Goal: Find specific page/section: Find specific page/section

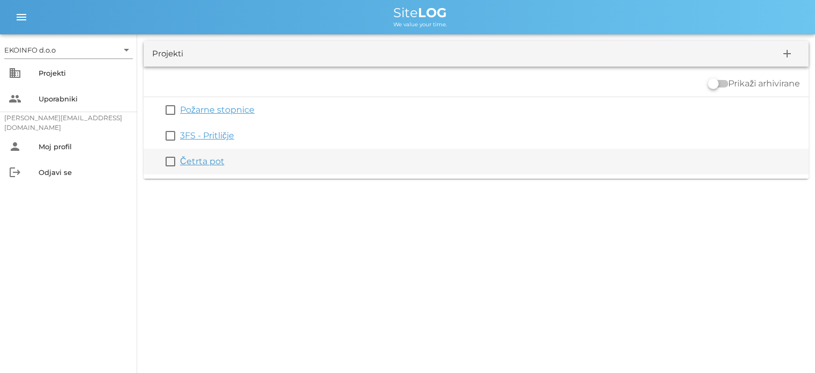
click at [196, 156] on link "Četrta pot" at bounding box center [202, 161] width 45 height 10
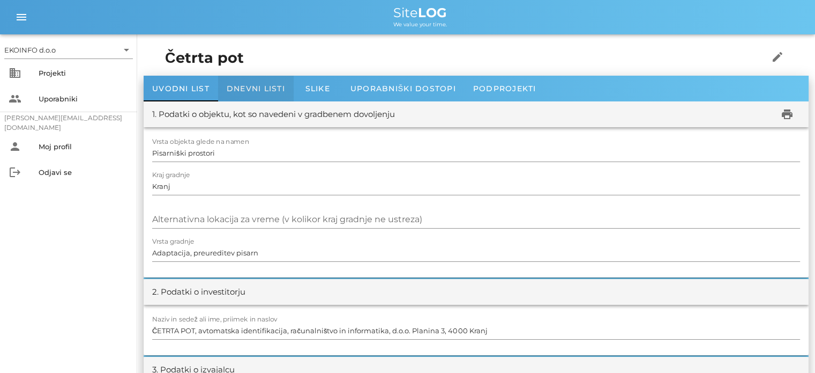
click at [244, 95] on div "Dnevni listi" at bounding box center [256, 89] width 76 height 26
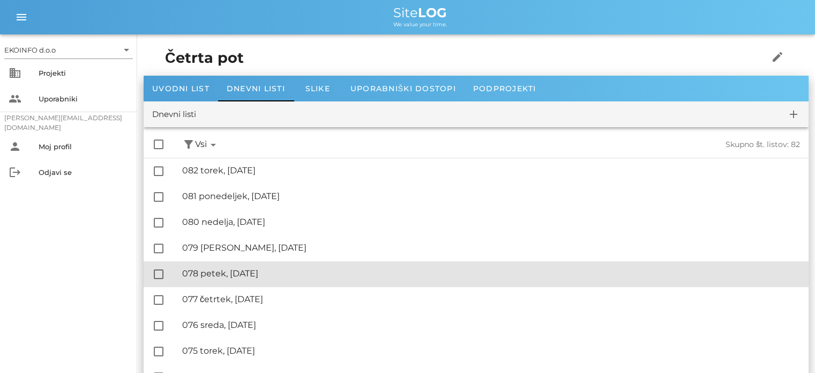
click at [245, 270] on div "🔏 078 petek, [DATE]" at bounding box center [491, 273] width 618 height 10
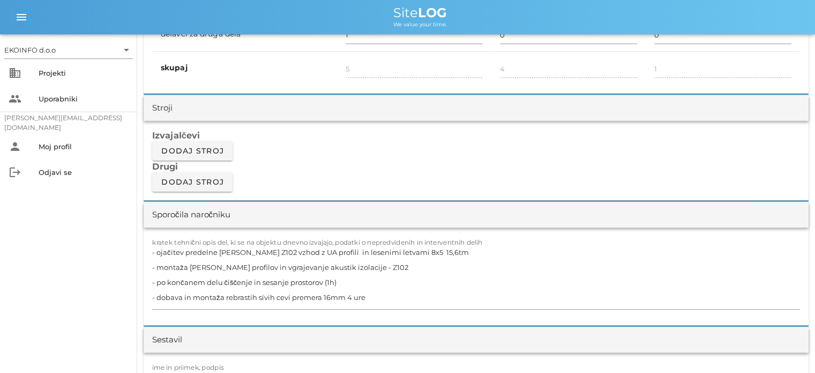
scroll to position [858, 0]
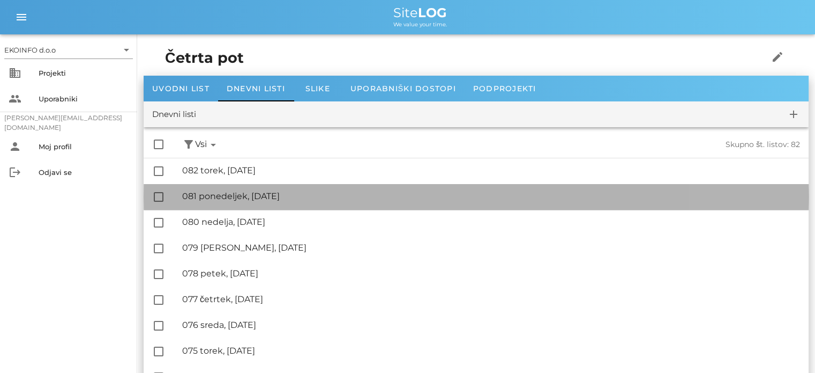
click at [266, 195] on div "🔏 081 ponedeljek, [DATE]" at bounding box center [491, 196] width 618 height 10
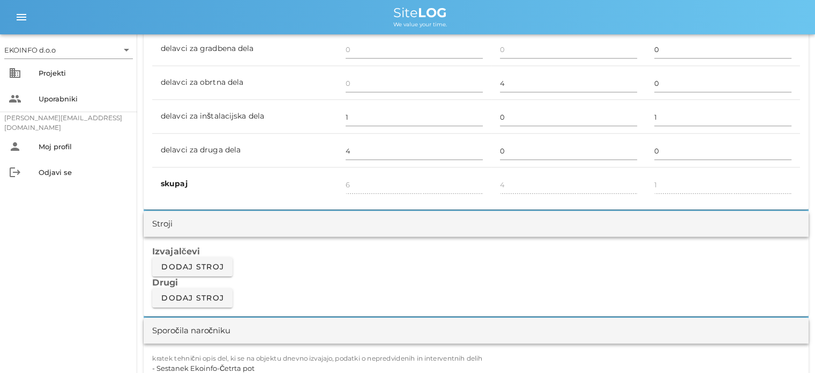
scroll to position [858, 0]
